Goal: Information Seeking & Learning: Learn about a topic

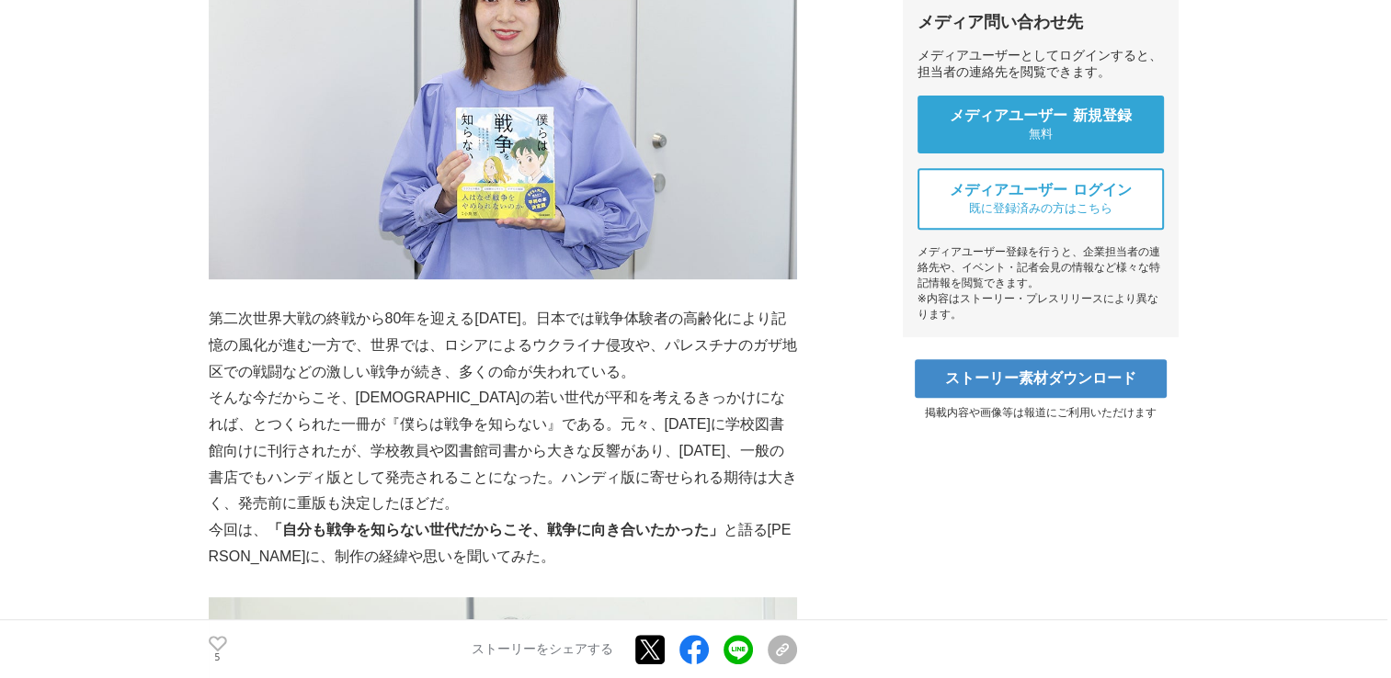
scroll to position [735, 0]
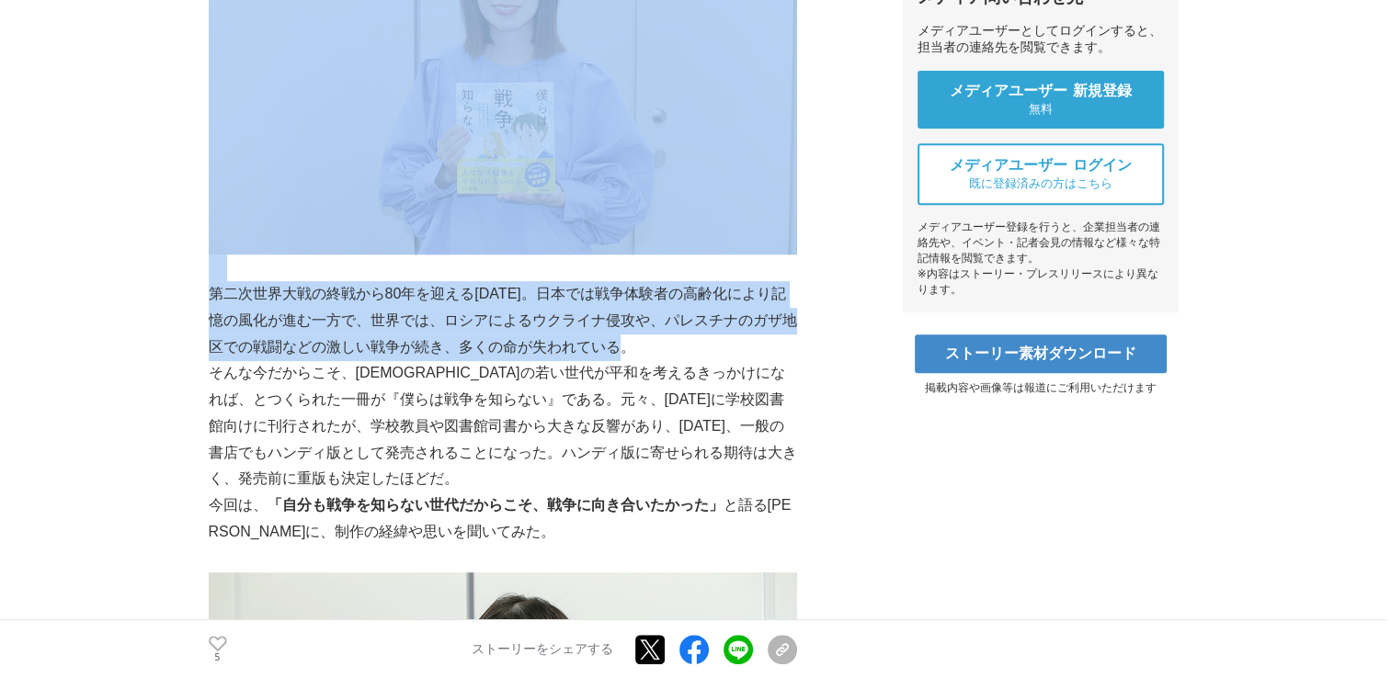
drag, startPoint x: 202, startPoint y: 289, endPoint x: 662, endPoint y: 351, distance: 463.8
click at [412, 325] on p "第二次世界大戦の終戦から80年を迎える[DATE]。日本では戦争体験者の高齢化により記憶の風化が進む一方で、世界では、ロシアによるウクライナ侵攻や、パレスチナ…" at bounding box center [503, 320] width 588 height 79
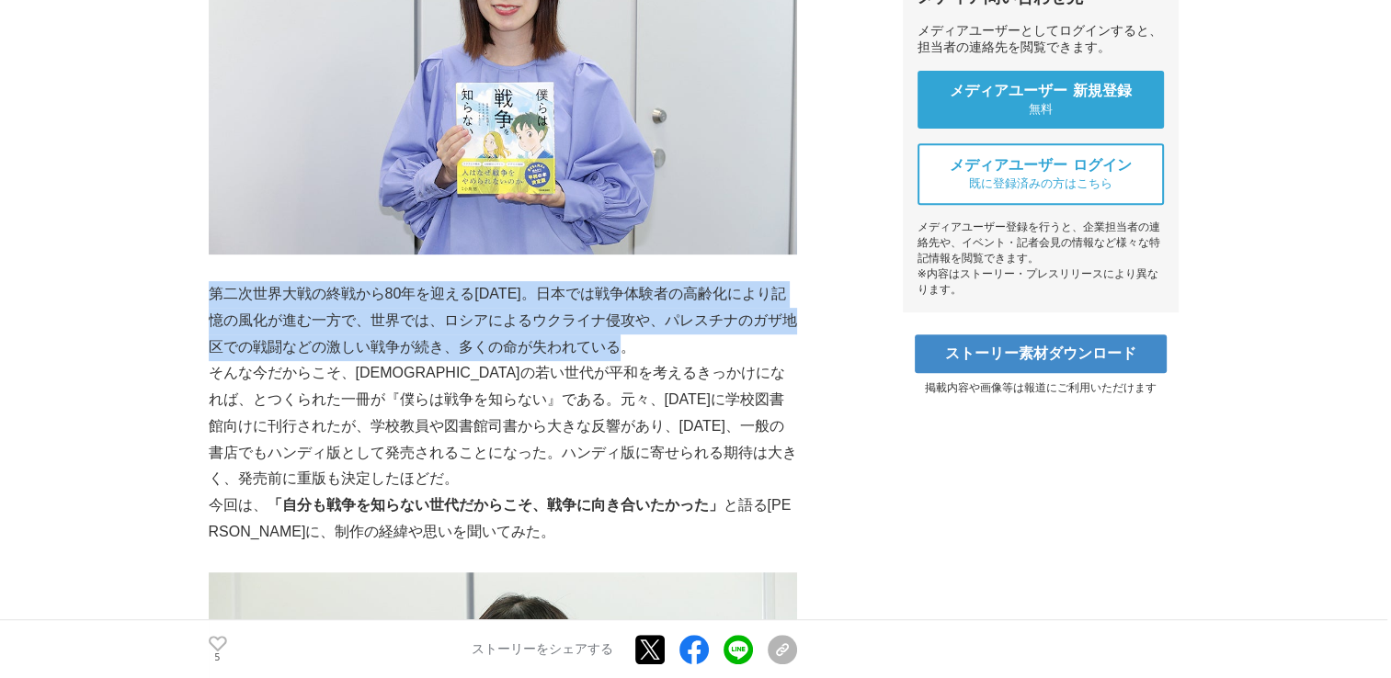
drag, startPoint x: 210, startPoint y: 286, endPoint x: 647, endPoint y: 347, distance: 441.8
click at [647, 347] on p "第二次世界大戦の終戦から80年を迎える[DATE]。日本では戦争体験者の高齢化により記憶の風化が進む一方で、世界では、ロシアによるウクライナ侵攻や、パレスチナ…" at bounding box center [503, 320] width 588 height 79
copy p "第二次世界大戦の終戦から80年を迎える[DATE]。日本では戦争体験者の高齢化により記憶の風化が進む一方で、世界では、ロシアによるウクライナ侵攻や、パレスチナ…"
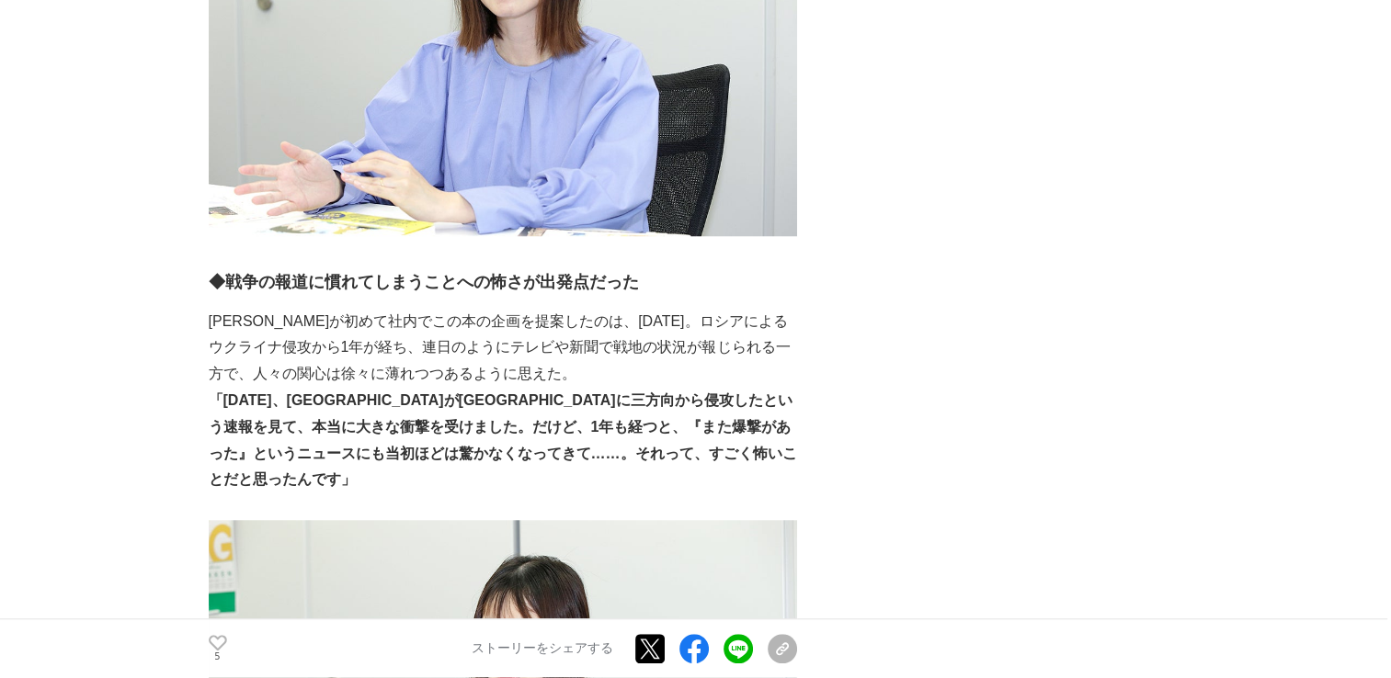
scroll to position [1563, 0]
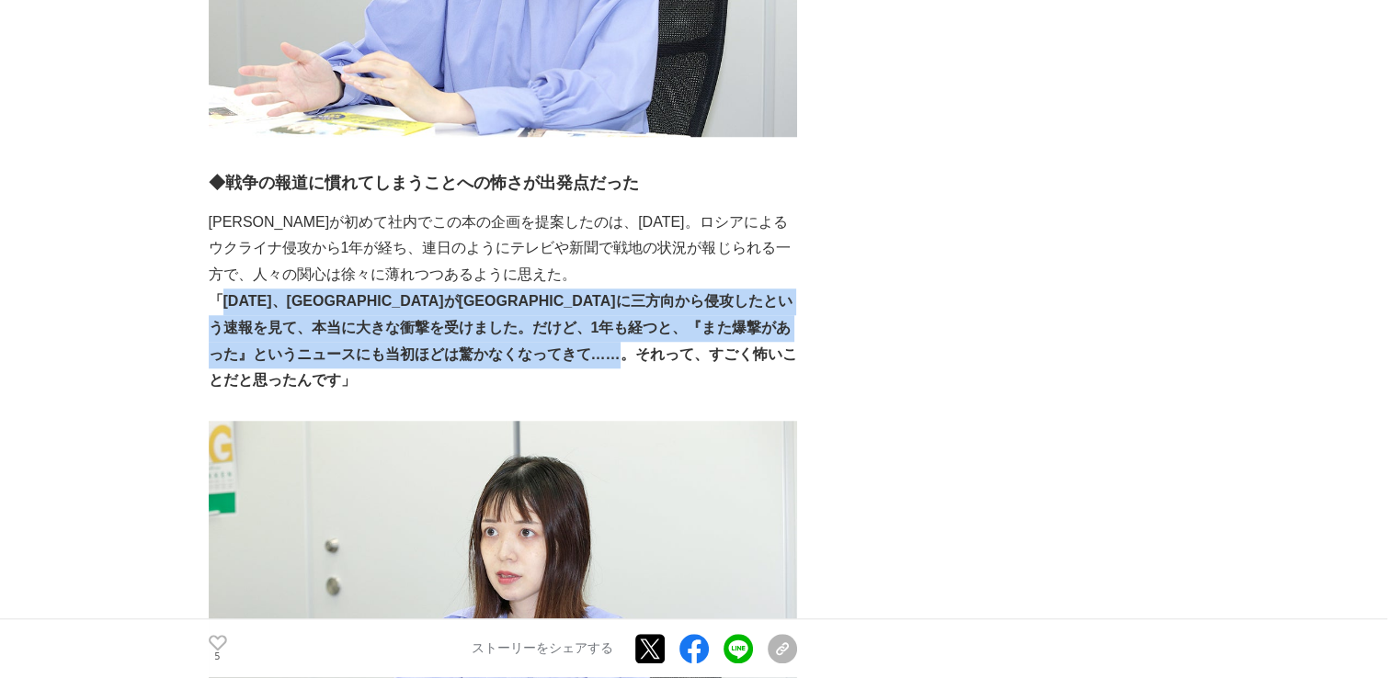
drag, startPoint x: 224, startPoint y: 301, endPoint x: 791, endPoint y: 361, distance: 570.3
click at [791, 361] on strong "「[DATE]、[GEOGRAPHIC_DATA]が[GEOGRAPHIC_DATA]に三方向から侵攻したという速報を見て、本当に大きな衝撃を受けました。だけ…" at bounding box center [503, 340] width 588 height 95
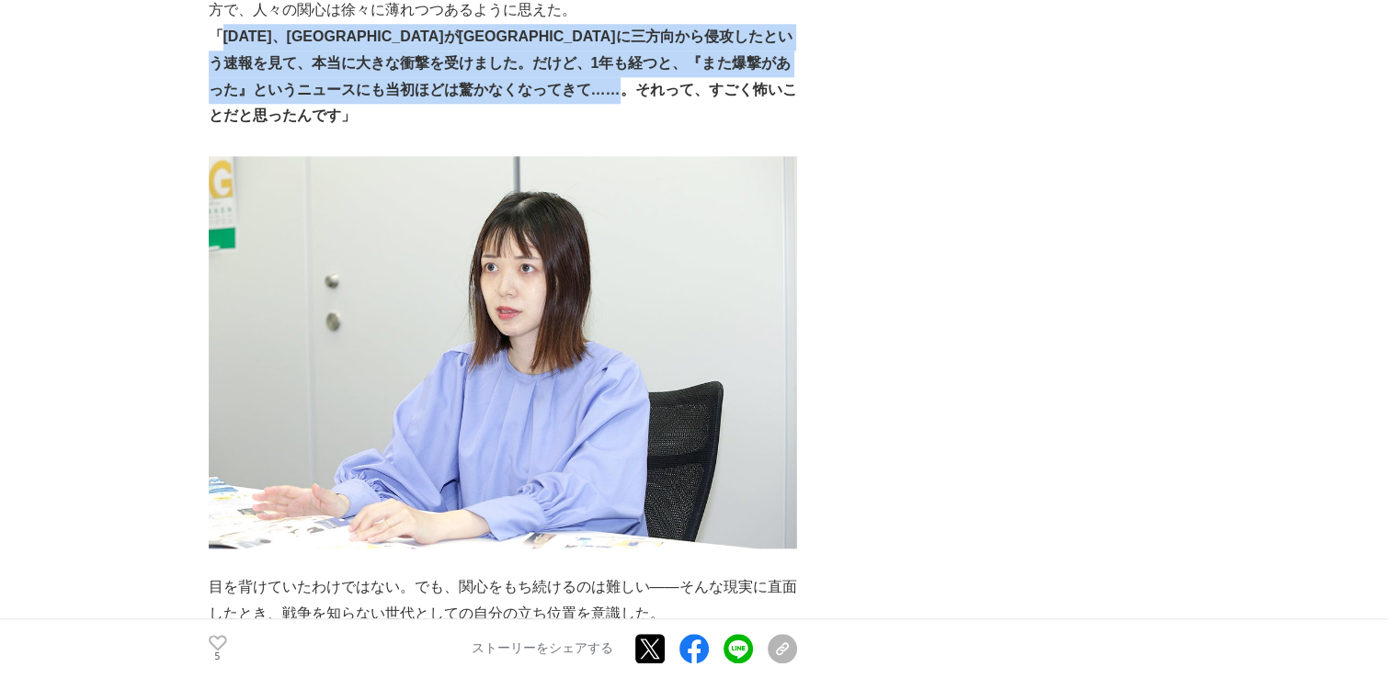
scroll to position [1838, 0]
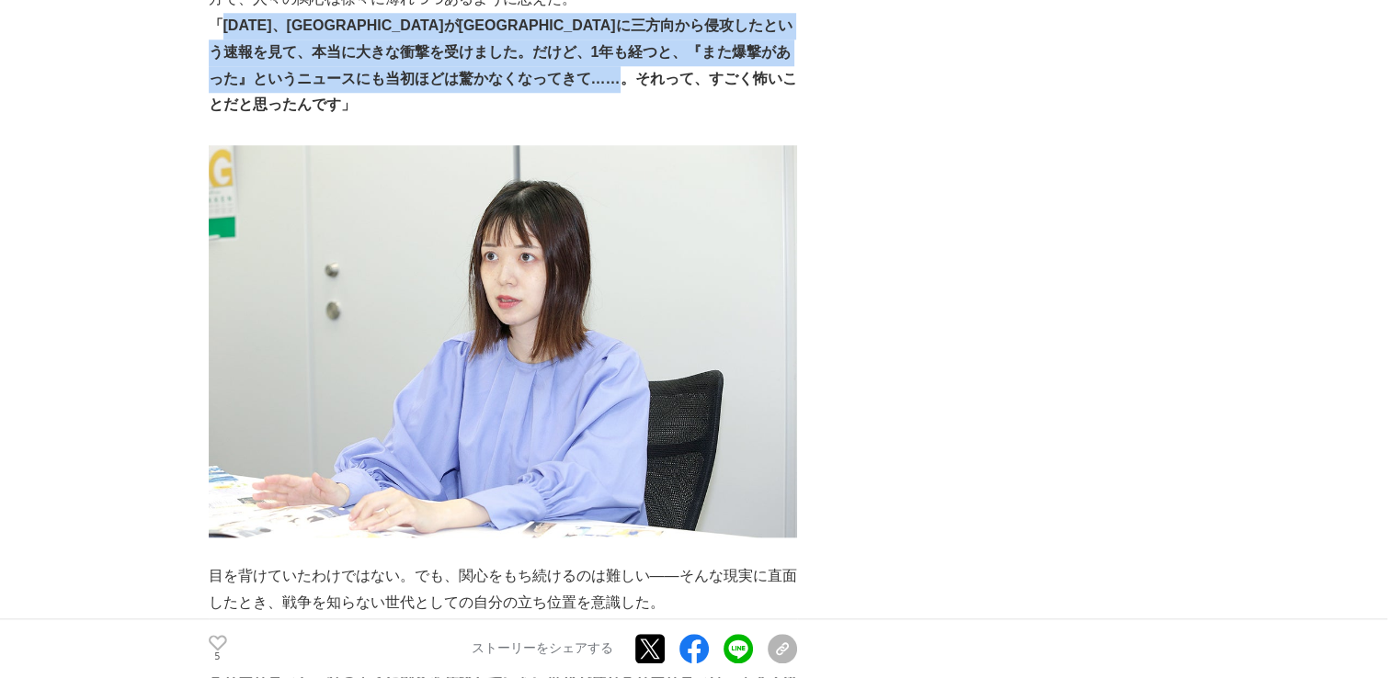
copy strong "[DATE]、[GEOGRAPHIC_DATA]が[GEOGRAPHIC_DATA]に三方向から侵攻したという速報を見て、本当に大きな衝撃を受けました。だけど…"
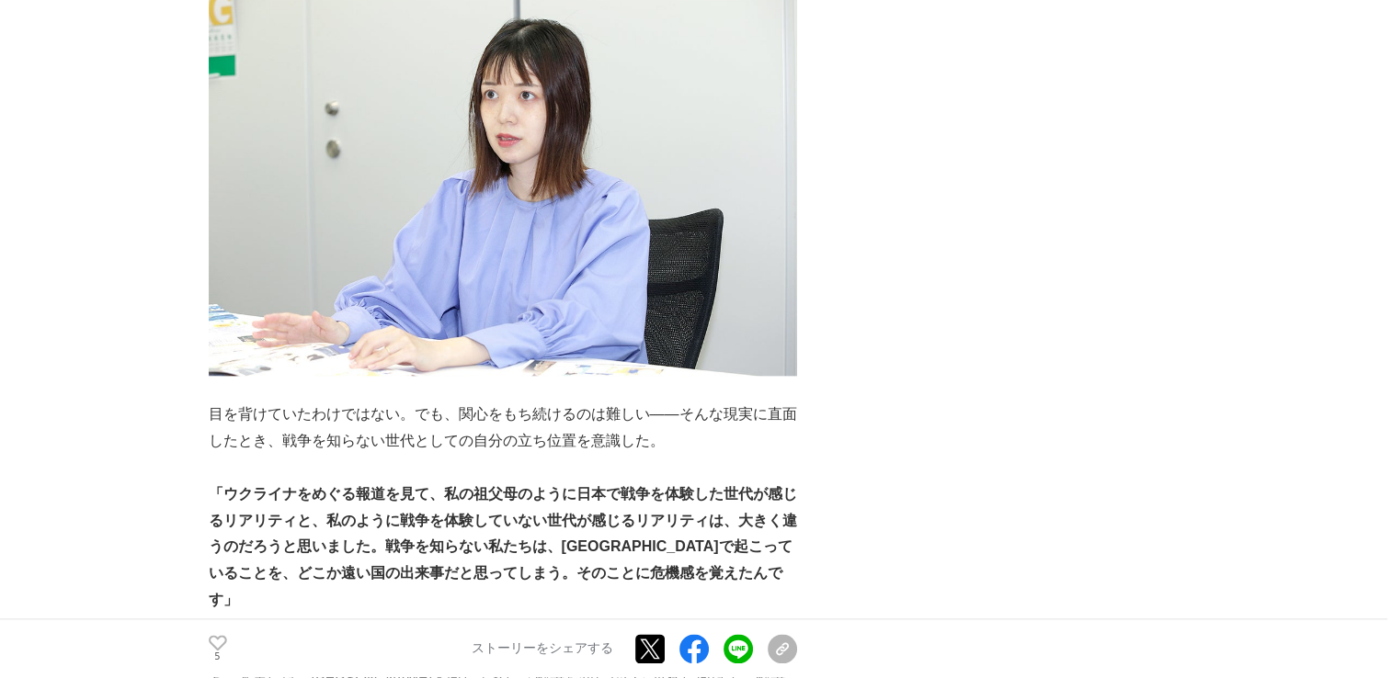
scroll to position [2022, 0]
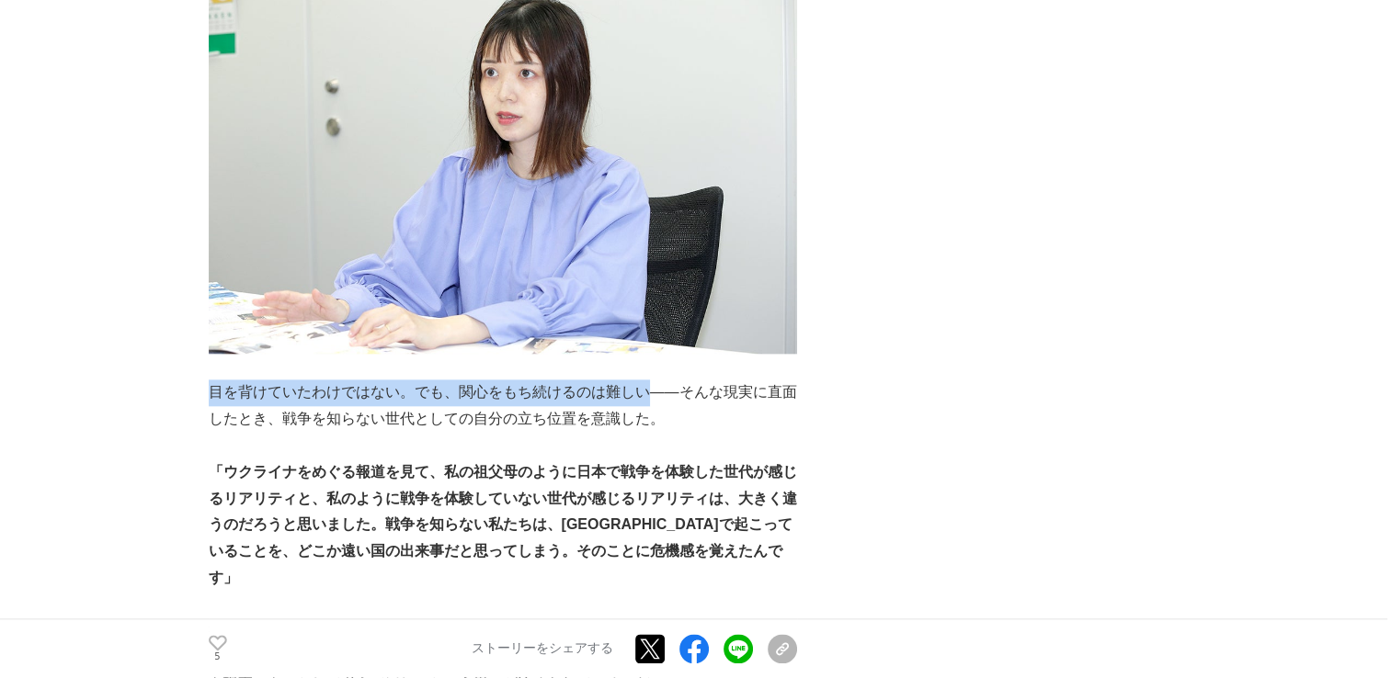
drag, startPoint x: 211, startPoint y: 369, endPoint x: 653, endPoint y: 373, distance: 441.2
click at [653, 380] on p "目を背けていたわけではない。でも、関心をもち続けるのは難しい——そんな現実に直面したとき、戦争を知らない世代としての自分の立ち位置を意識した。" at bounding box center [503, 406] width 588 height 53
drag, startPoint x: 653, startPoint y: 373, endPoint x: 615, endPoint y: 370, distance: 37.8
copy p "目を背けていたわけではない。でも、関心をもち続けるのは難しい"
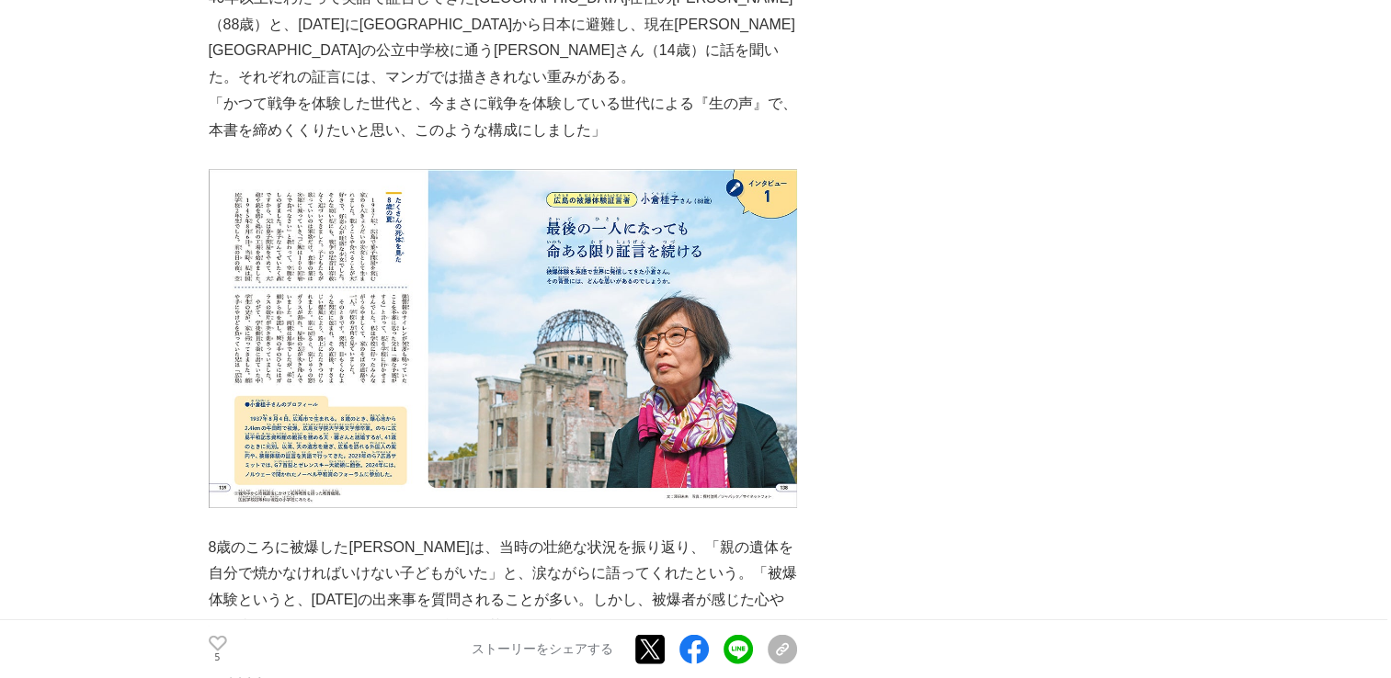
scroll to position [4320, 0]
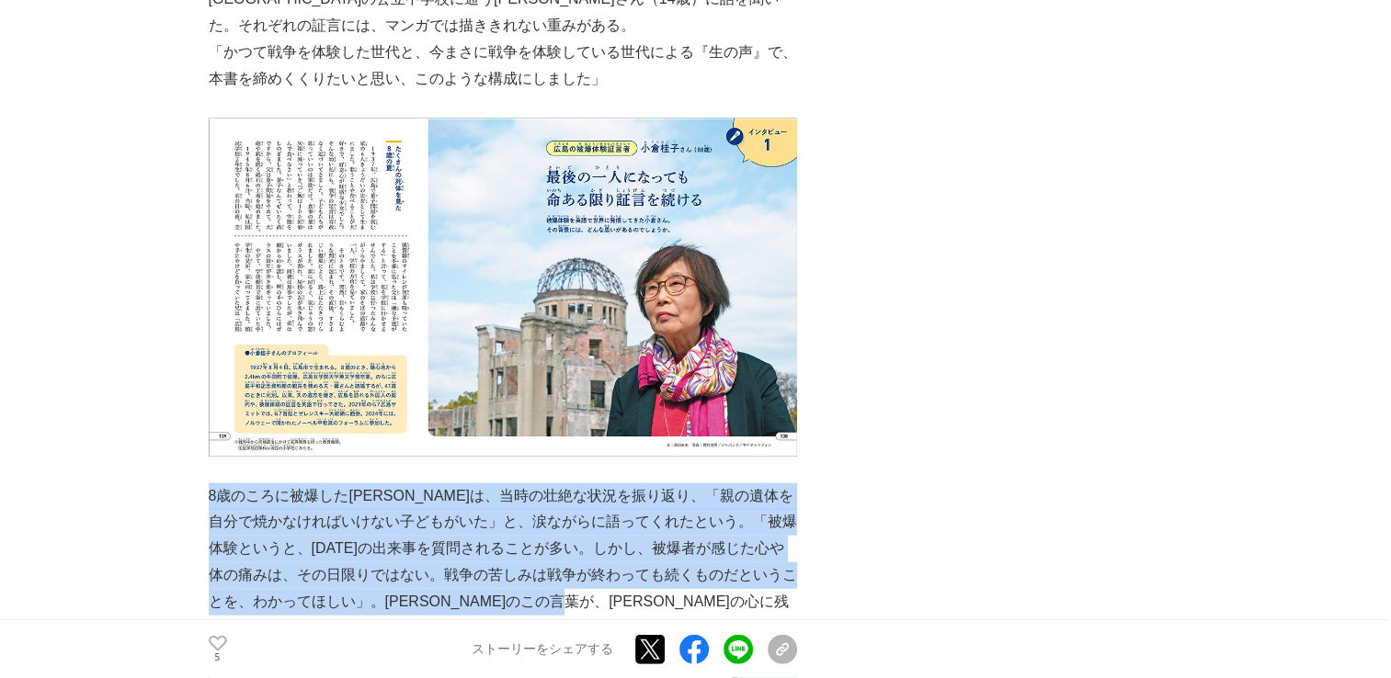
drag, startPoint x: 209, startPoint y: 389, endPoint x: 719, endPoint y: 490, distance: 520.1
click at [719, 490] on p "8歳のころに被爆した[PERSON_NAME]は、当時の壮絶な状況を振り返り、「親の遺体を自分で焼かなければいけない子どもがいた」と、涙ながらに語ってくれたと…" at bounding box center [503, 562] width 588 height 159
copy p "8歳のころに被爆した[PERSON_NAME]は、当時の壮絶な状況を振り返り、「親の遺体を自分で焼かなければいけない子どもがいた」と、涙ながらに語ってくれたと…"
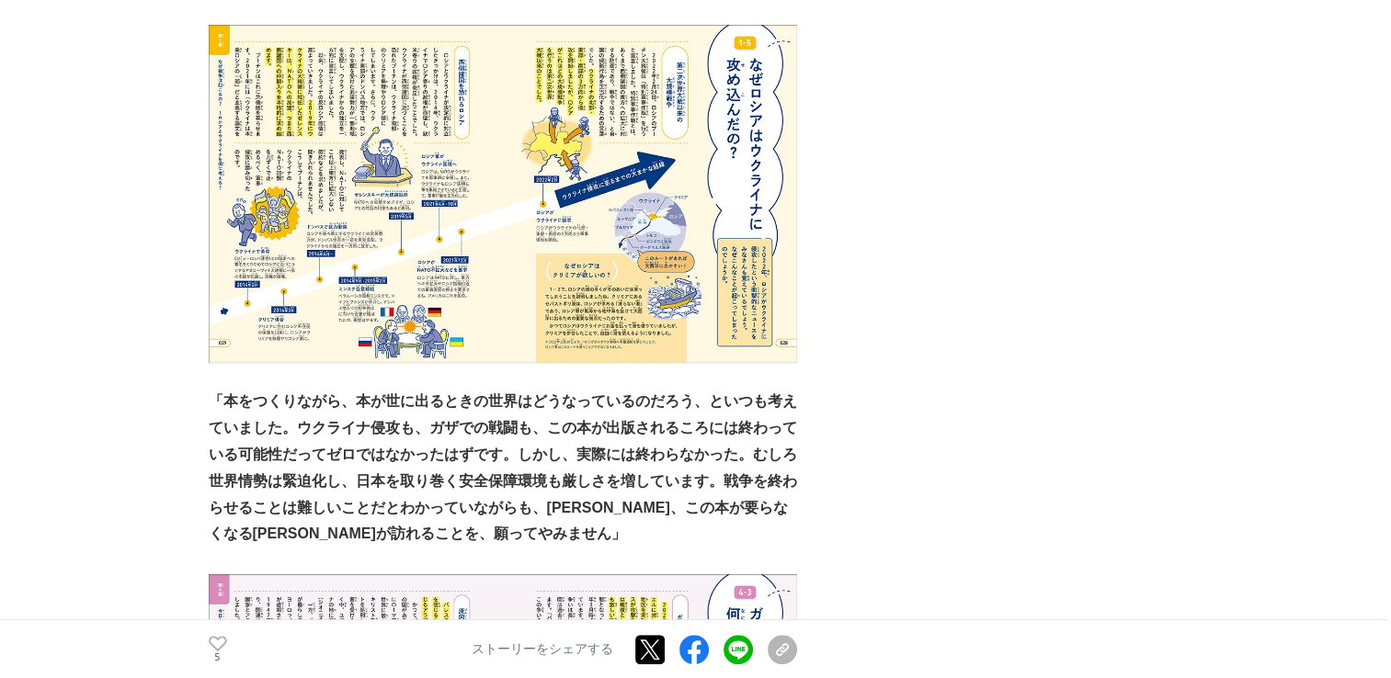
scroll to position [7813, 0]
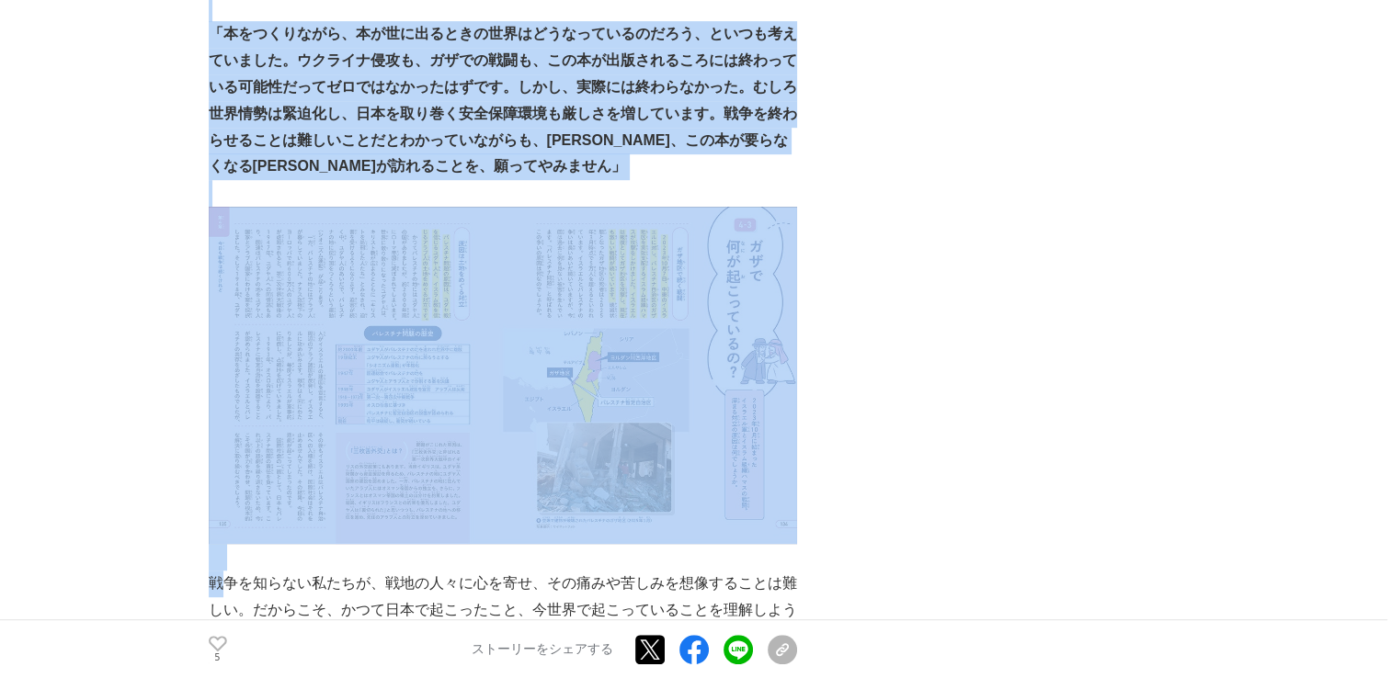
drag, startPoint x: 205, startPoint y: 403, endPoint x: 229, endPoint y: 397, distance: 24.5
drag, startPoint x: 229, startPoint y: 397, endPoint x: 215, endPoint y: 402, distance: 14.5
click at [215, 571] on p "戦争を知らない私たちが、戦地の人々に心を寄せ、その痛みや苦しみを想像することは難しい。だからこそ、かつて日本で起こったこと、今世界で起こっていることを理解しよ…" at bounding box center [503, 664] width 588 height 186
click at [217, 571] on p "戦争を知らない私たちが、戦地の人々に心を寄せ、その痛みや苦しみを想像することは難しい。だからこそ、かつて日本で起こったこと、今世界で起こっていることを理解しよ…" at bounding box center [503, 664] width 588 height 186
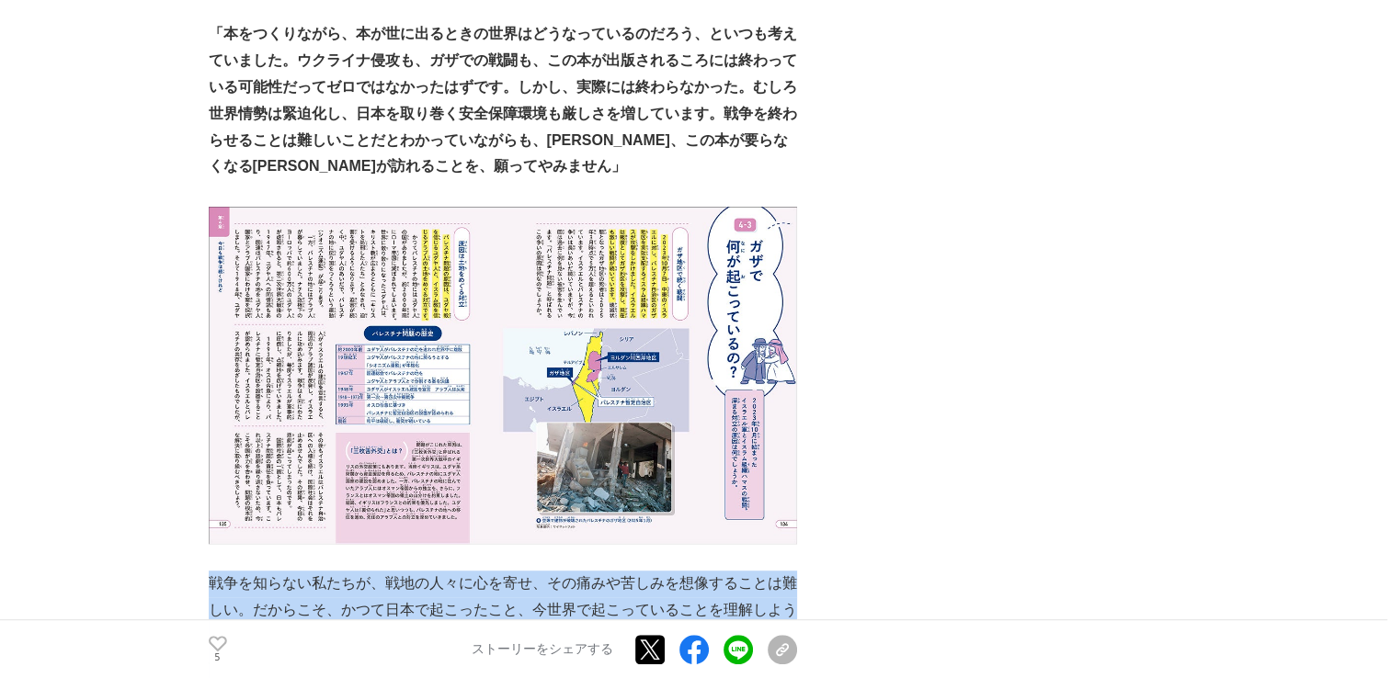
drag, startPoint x: 208, startPoint y: 399, endPoint x: 371, endPoint y: 550, distance: 222.5
click at [371, 571] on p "戦争を知らない私たちが、戦地の人々に心を寄せ、その痛みや苦しみを想像することは難しい。だからこそ、かつて日本で起こったこと、今世界で起こっていることを理解しよ…" at bounding box center [503, 664] width 588 height 186
copy p "戦争を知らない私たちが、戦地の人々に心を寄せ、その痛みや苦しみを想像することは難しい。だからこそ、かつて日本で起こったこと、今世界で起こっていることを理解しよ…"
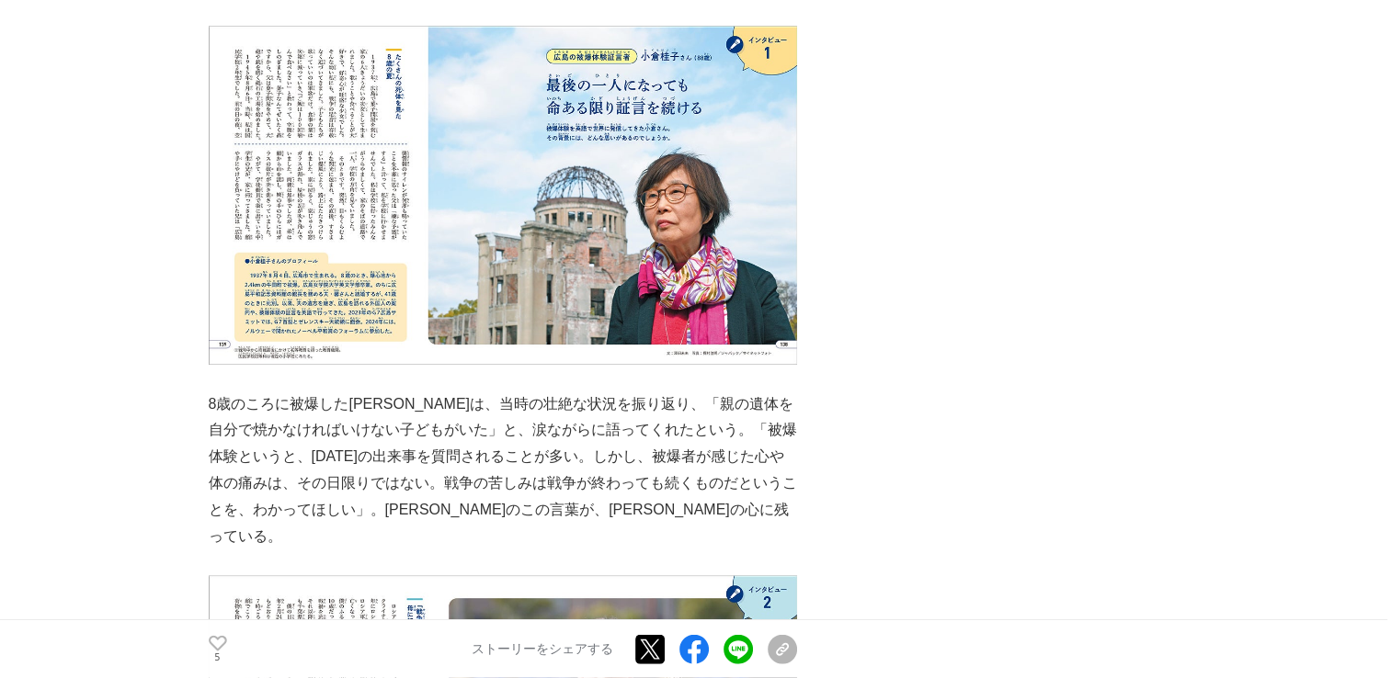
scroll to position [3952, 0]
